Goal: Book appointment/travel/reservation

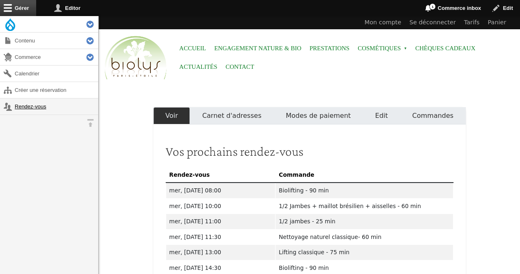
click at [43, 109] on link "Rendez-vous" at bounding box center [49, 106] width 98 height 16
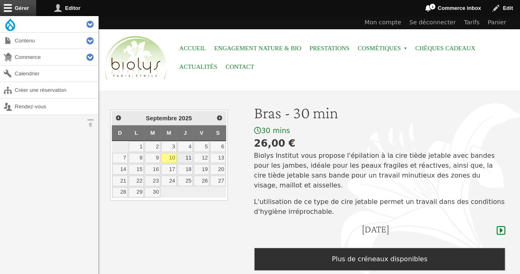
click at [186, 158] on link "11" at bounding box center [186, 158] width 16 height 11
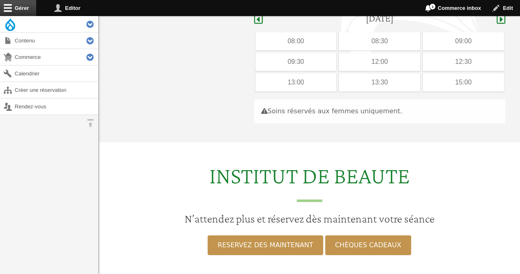
scroll to position [213, 0]
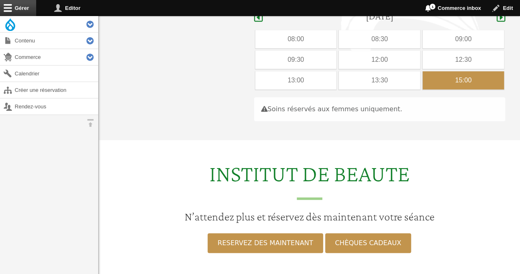
click at [436, 71] on div "15:00" at bounding box center [463, 80] width 81 height 18
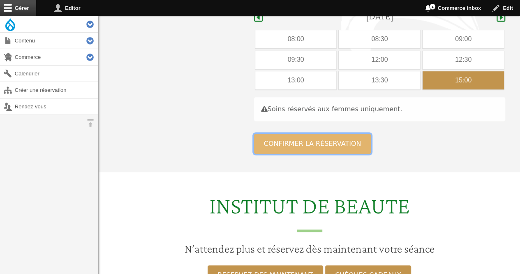
click at [308, 134] on button "Confirmer la réservation" at bounding box center [312, 144] width 117 height 20
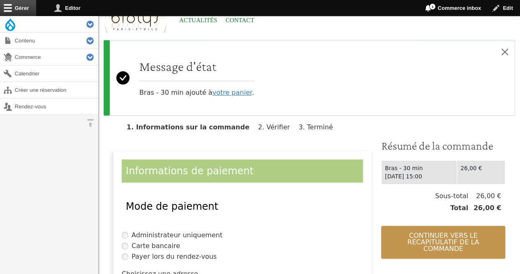
scroll to position [56, 0]
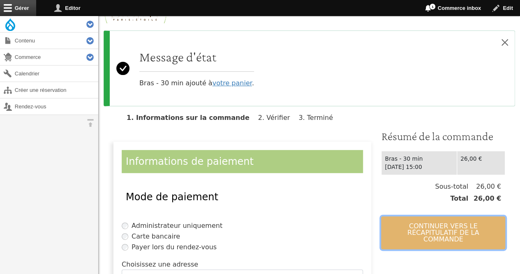
click at [442, 231] on button "Continuer vers le récapitulatif de la commande" at bounding box center [443, 232] width 124 height 33
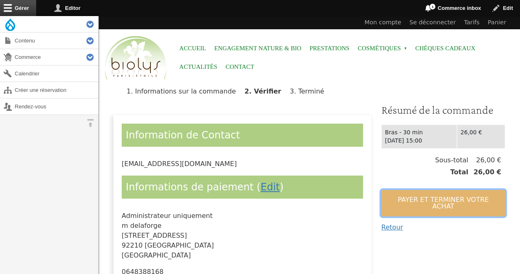
click at [435, 198] on button "Payer et terminer votre achat" at bounding box center [443, 203] width 124 height 26
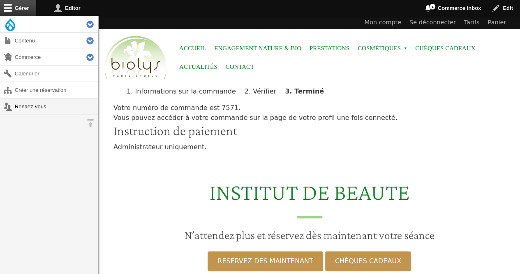
click at [38, 100] on link "Rendez-vous" at bounding box center [49, 106] width 98 height 16
